Goal: Information Seeking & Learning: Learn about a topic

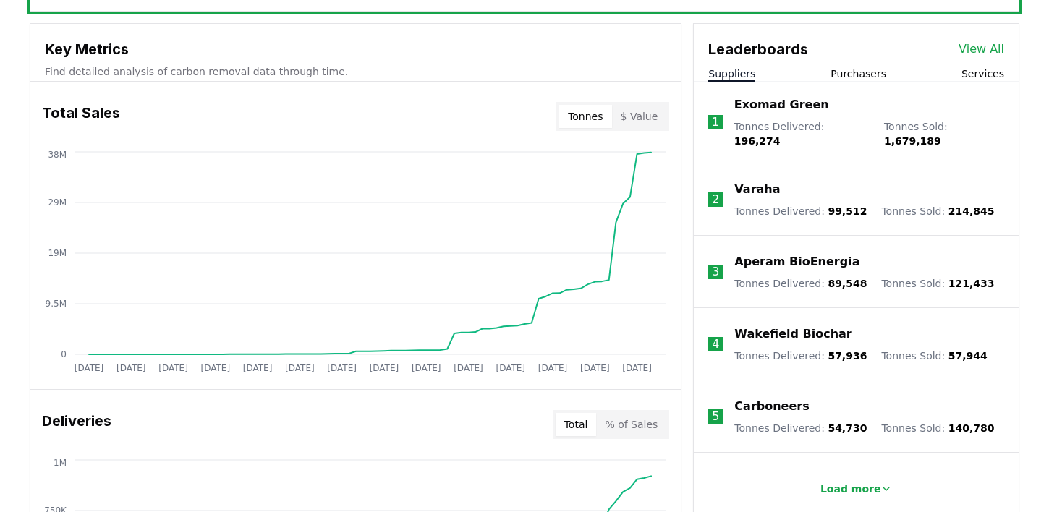
scroll to position [511, 0]
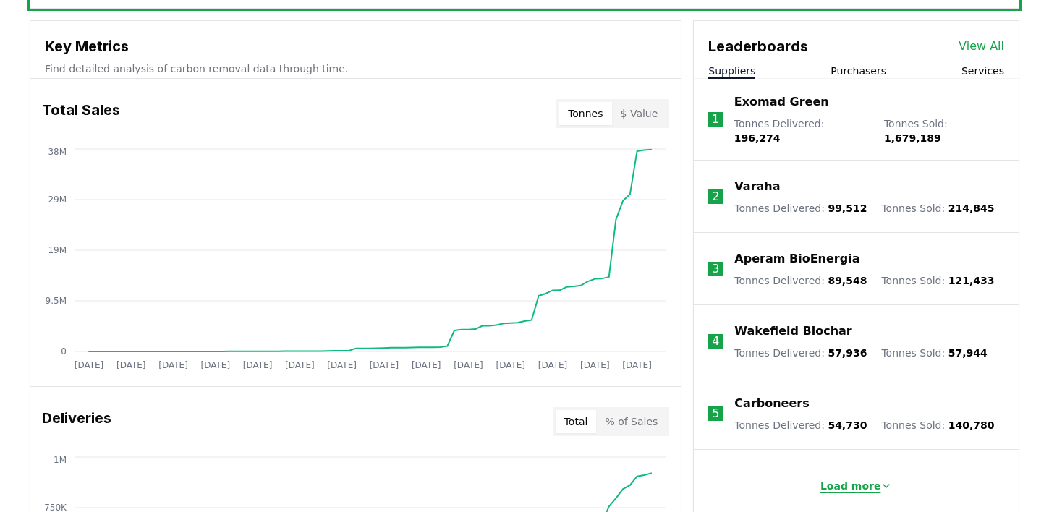
click at [854, 479] on p "Load more" at bounding box center [851, 486] width 61 height 14
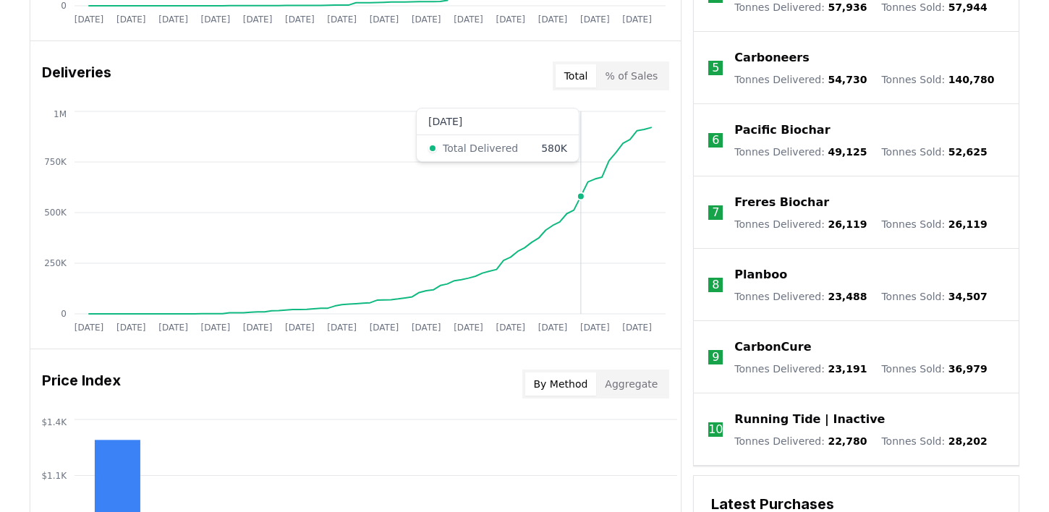
scroll to position [855, 0]
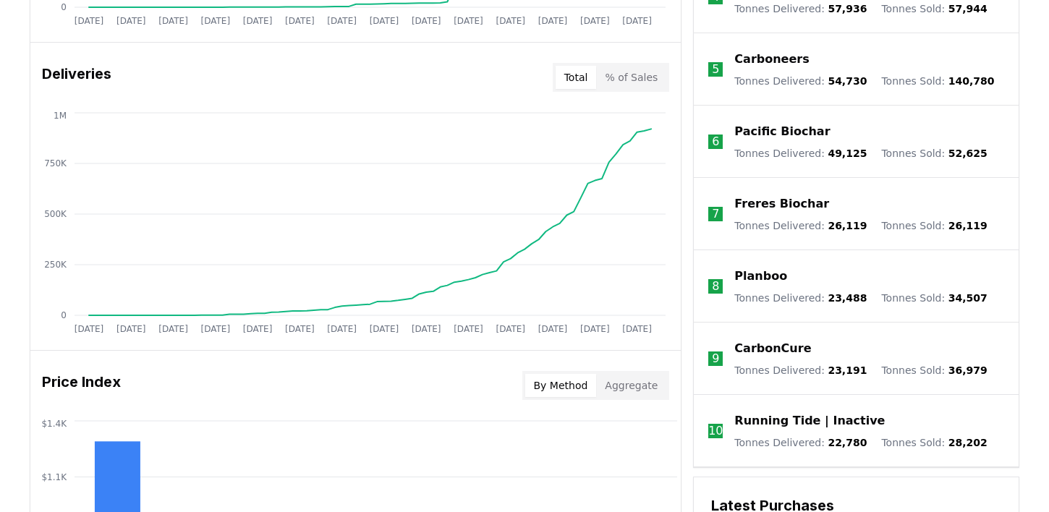
click at [627, 92] on div "Deliveries Total % of Sales" at bounding box center [355, 77] width 651 height 52
click at [627, 81] on button "% of Sales" at bounding box center [631, 77] width 70 height 23
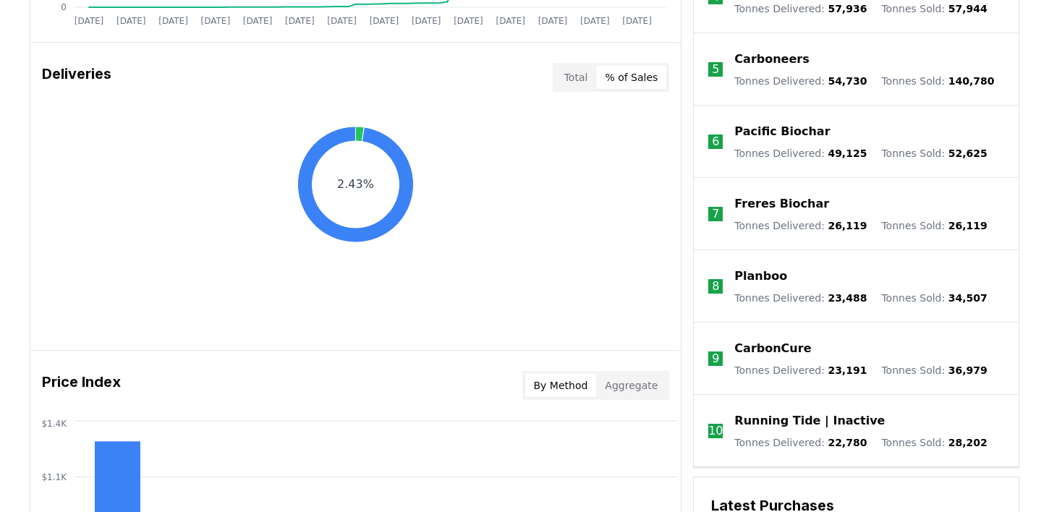
click at [583, 80] on button "Total" at bounding box center [576, 77] width 41 height 23
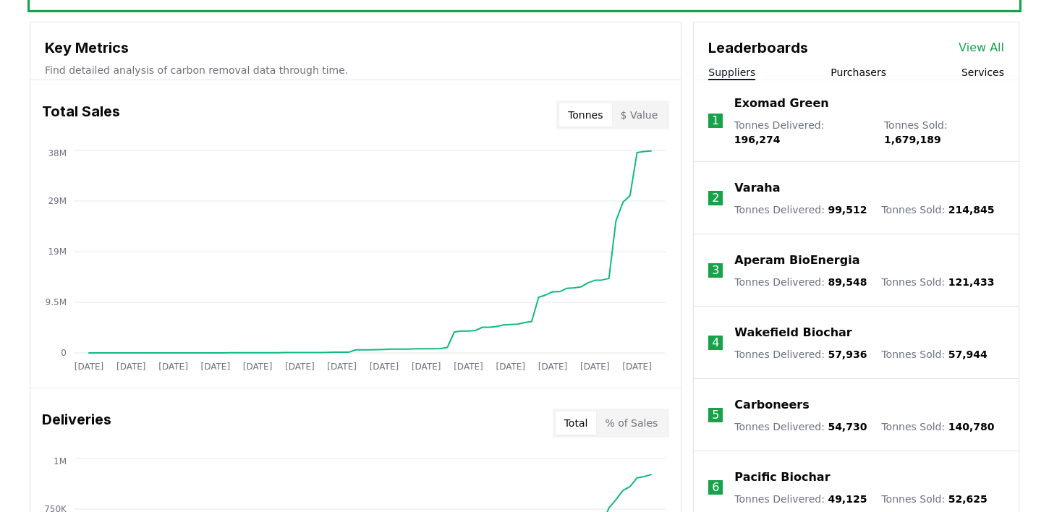
scroll to position [454, 0]
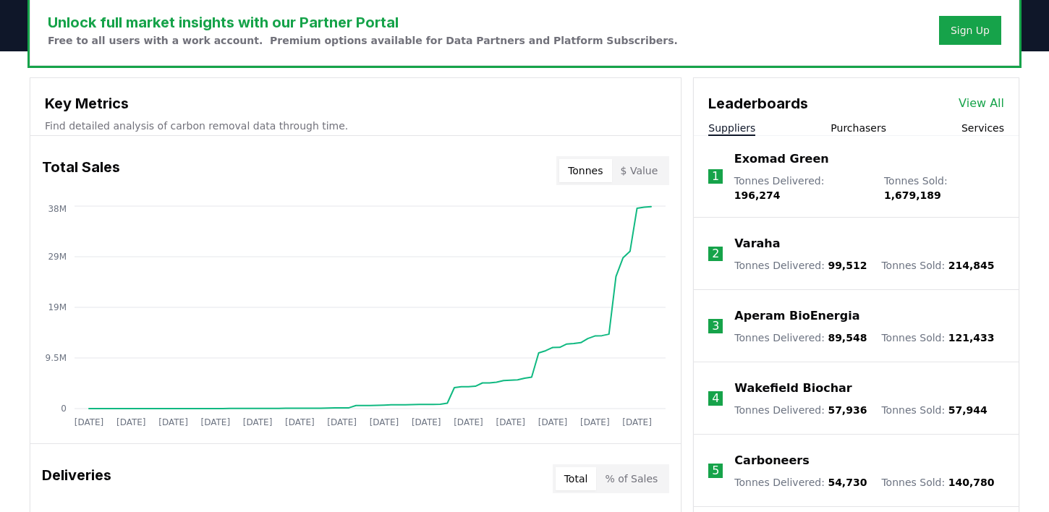
click at [640, 174] on button "$ Value" at bounding box center [639, 170] width 55 height 23
click at [589, 171] on button "Tonnes" at bounding box center [585, 170] width 52 height 23
click at [641, 177] on button "$ Value" at bounding box center [639, 170] width 55 height 23
click at [868, 119] on div "Leaderboards View All Suppliers Purchasers Services" at bounding box center [856, 107] width 325 height 58
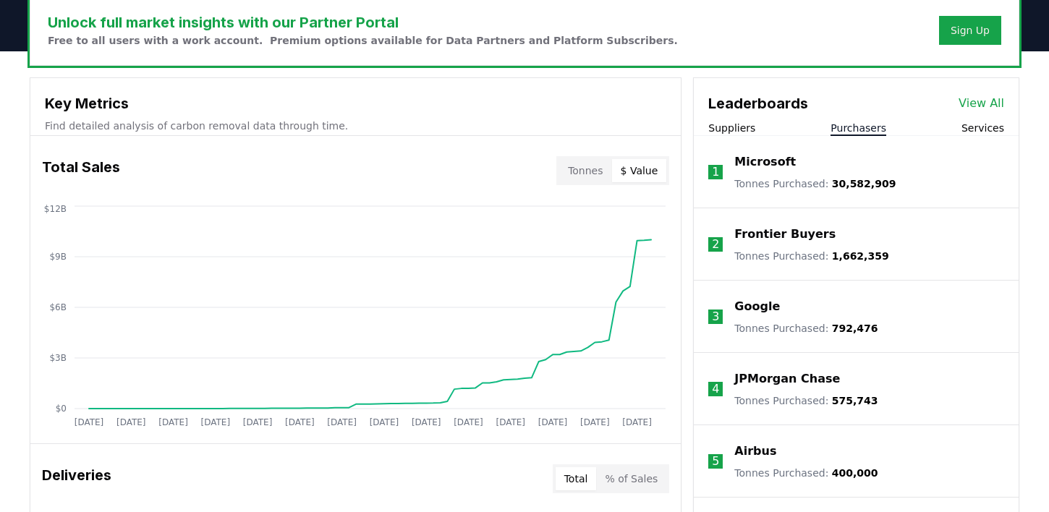
click at [873, 130] on button "Purchasers" at bounding box center [859, 128] width 56 height 14
